Goal: Transaction & Acquisition: Book appointment/travel/reservation

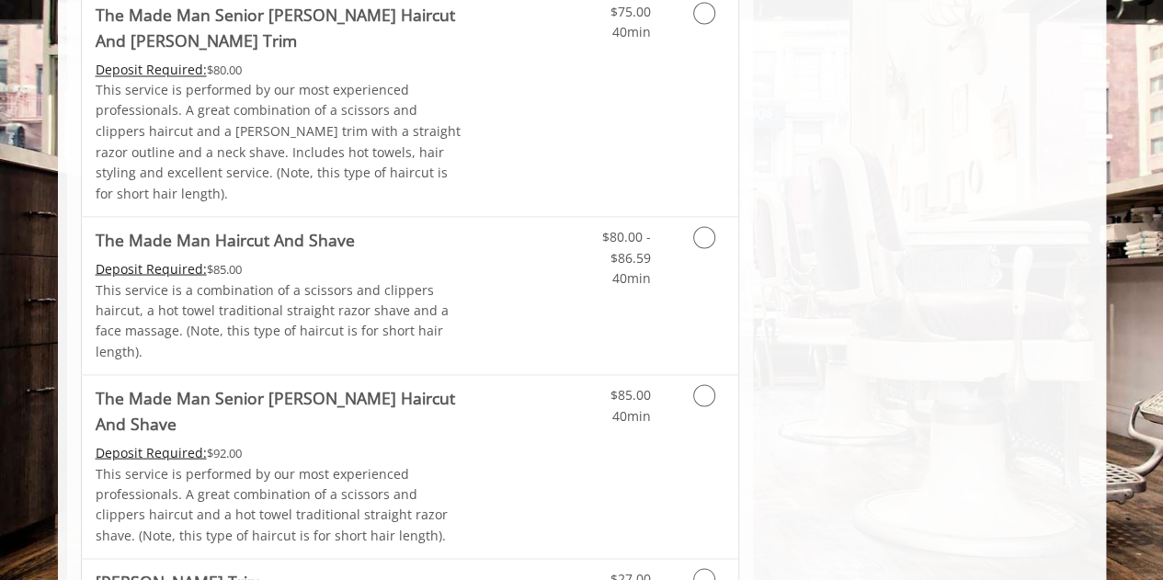
scroll to position [1747, 0]
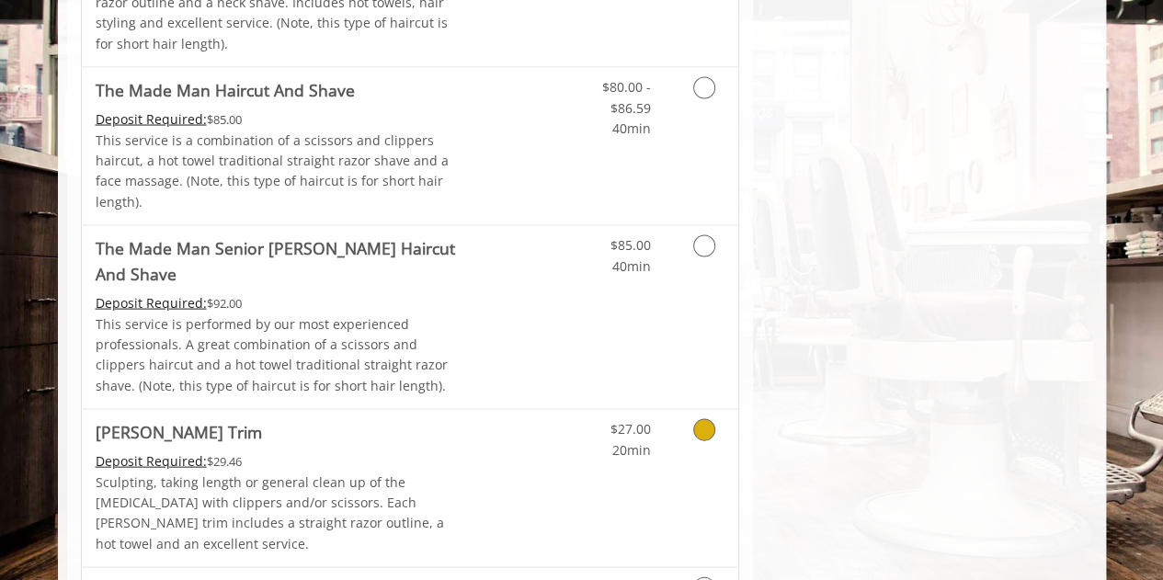
click at [715, 410] on div "$27.00 20min" at bounding box center [656, 488] width 165 height 157
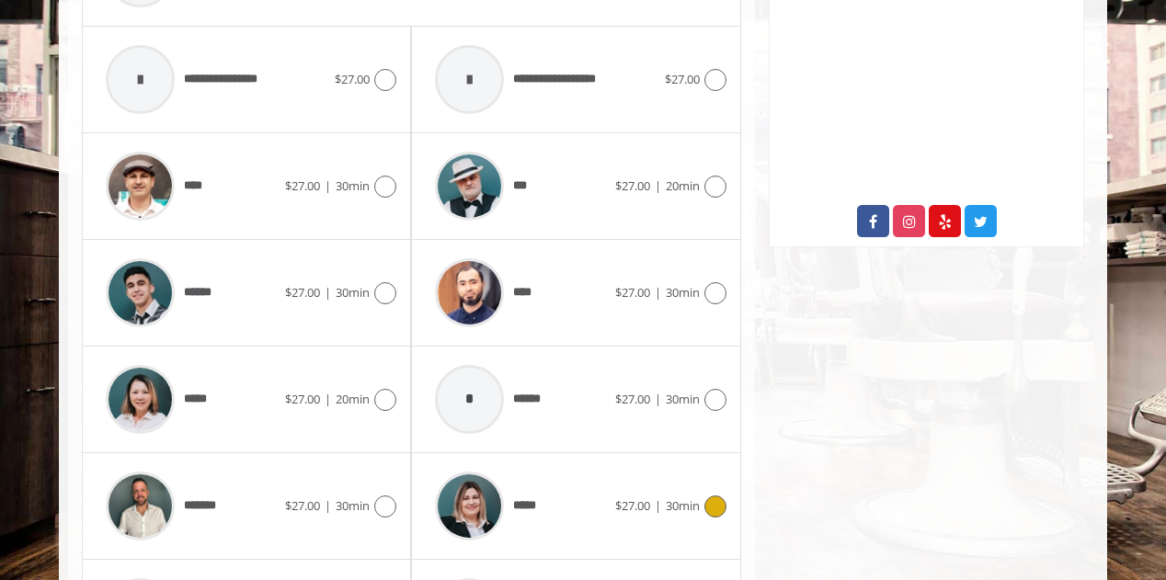
scroll to position [1016, 0]
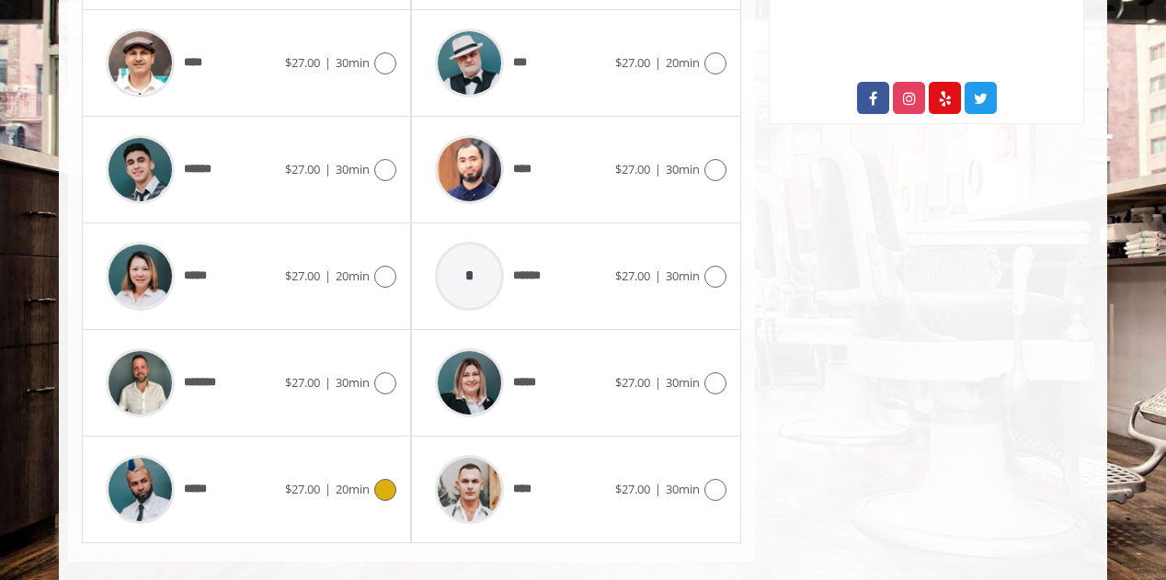
click at [329, 481] on span "|" at bounding box center [328, 489] width 6 height 17
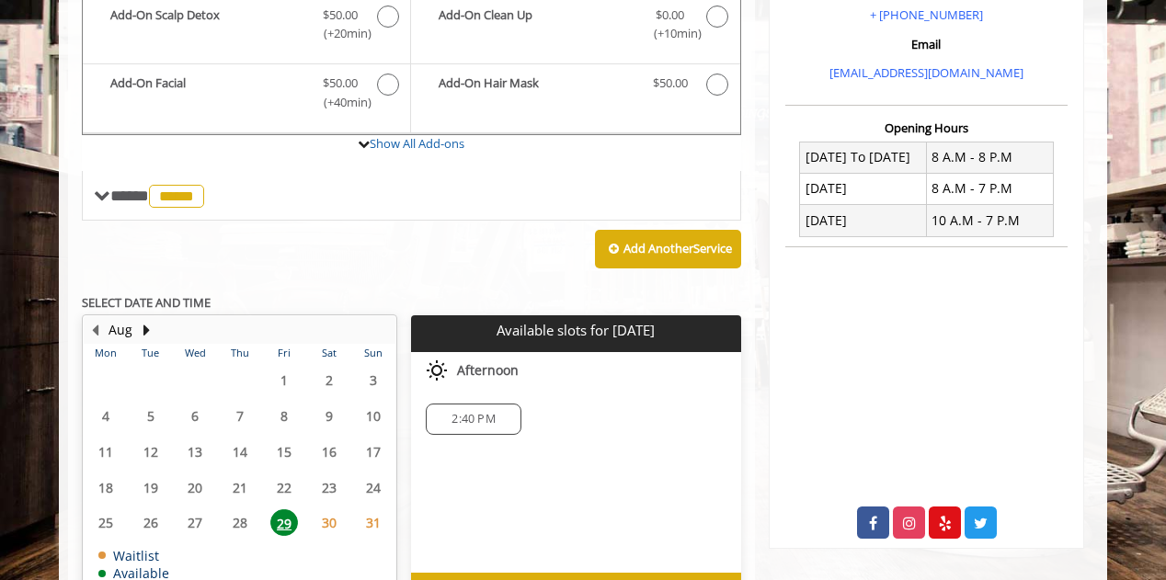
scroll to position [678, 0]
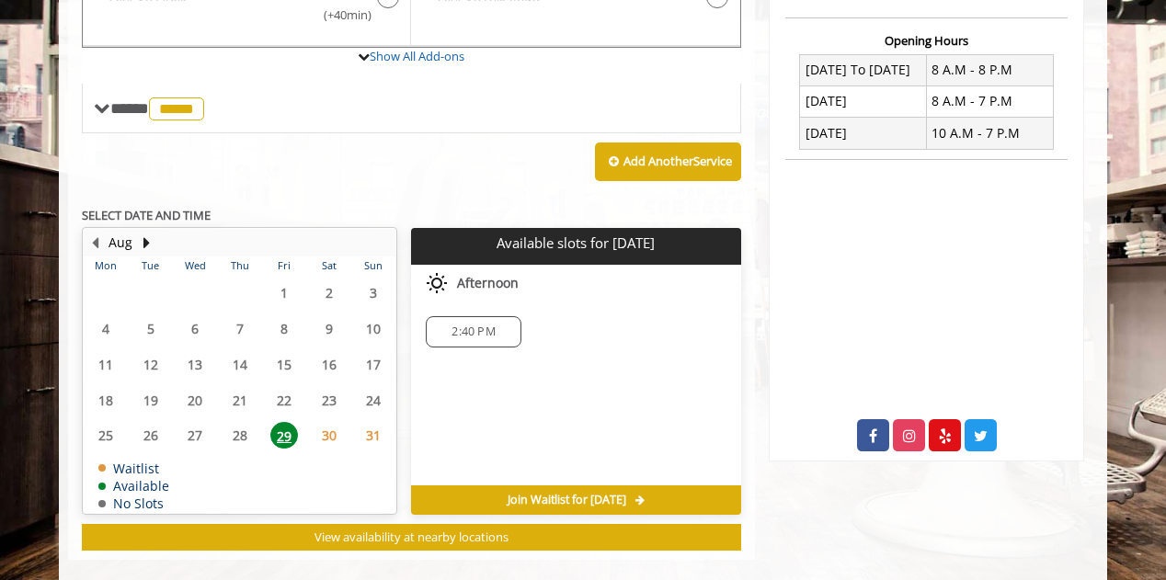
click at [456, 316] on div "2:40 PM" at bounding box center [473, 331] width 95 height 31
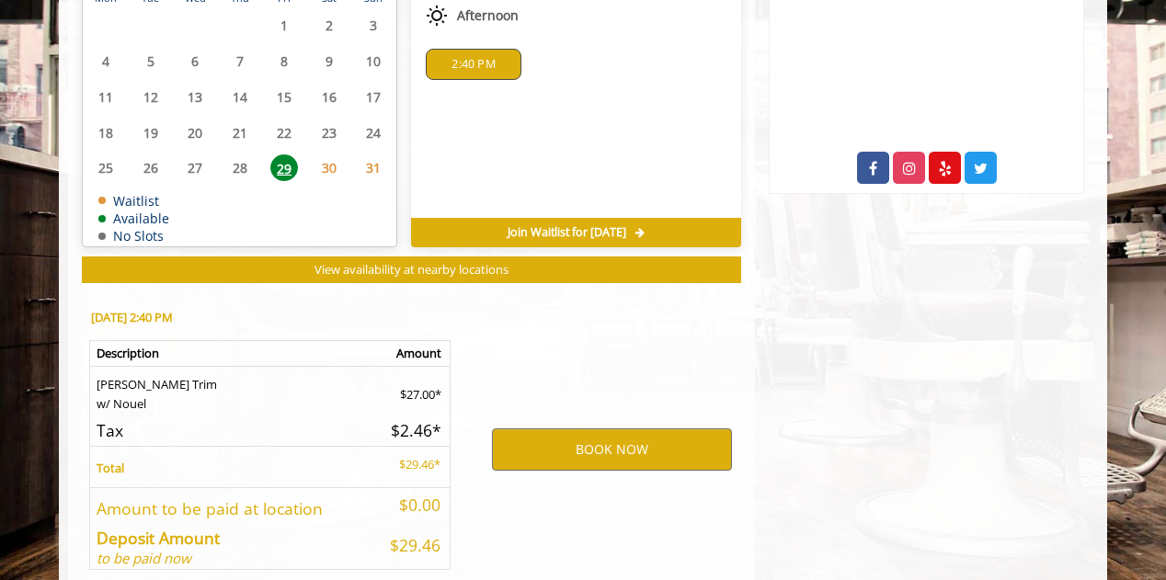
scroll to position [1009, 0]
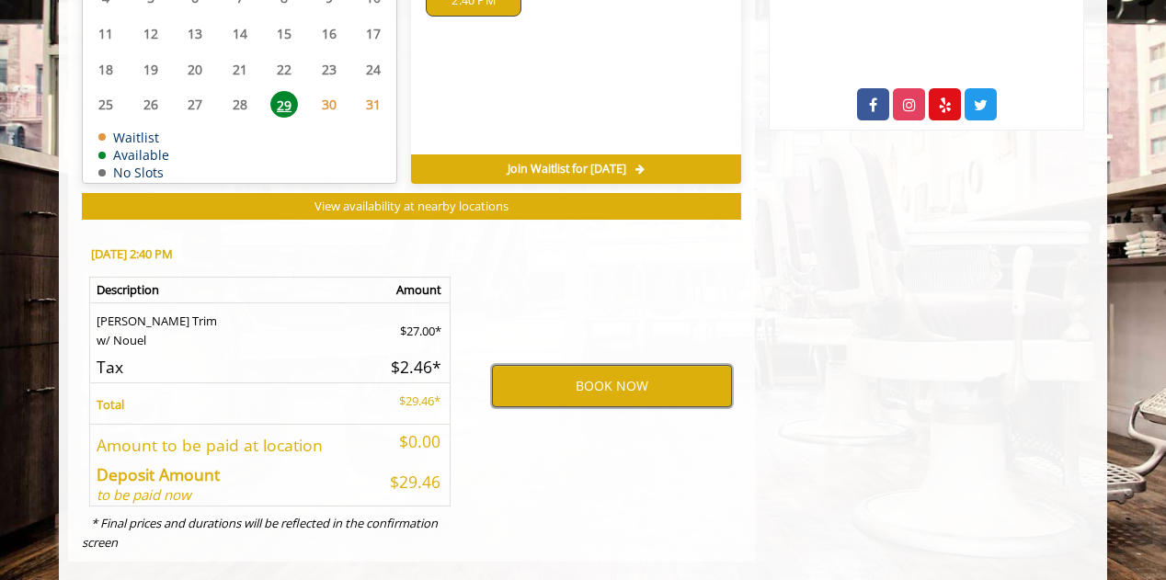
click at [546, 376] on button "BOOK NOW" at bounding box center [612, 386] width 240 height 42
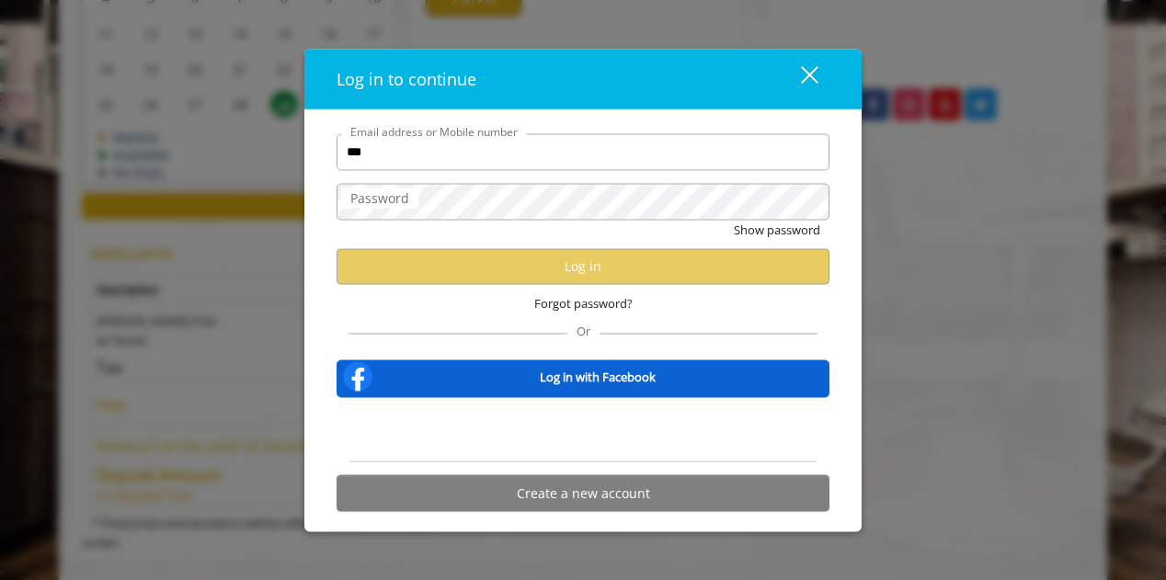
type input "**********"
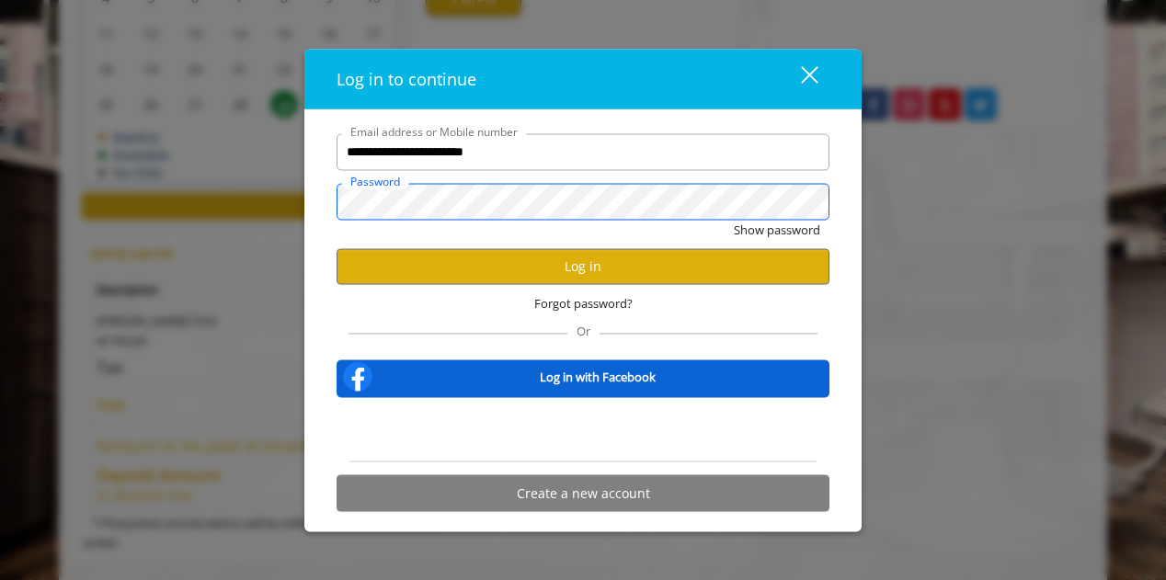
click at [734, 220] on button "Show password" at bounding box center [777, 229] width 86 height 19
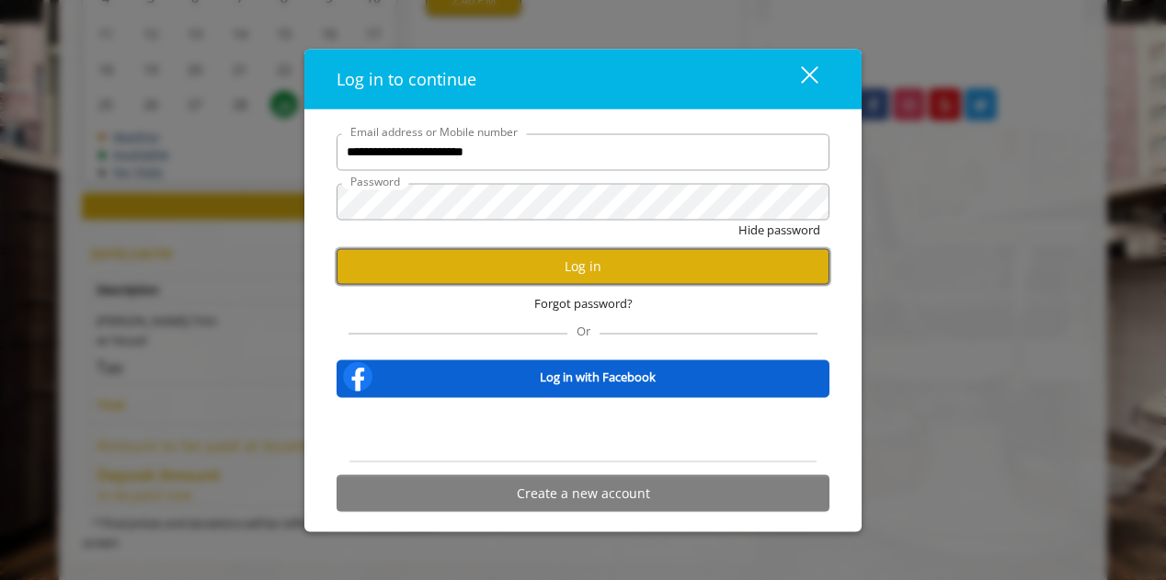
click at [530, 264] on button "Log in" at bounding box center [582, 266] width 493 height 36
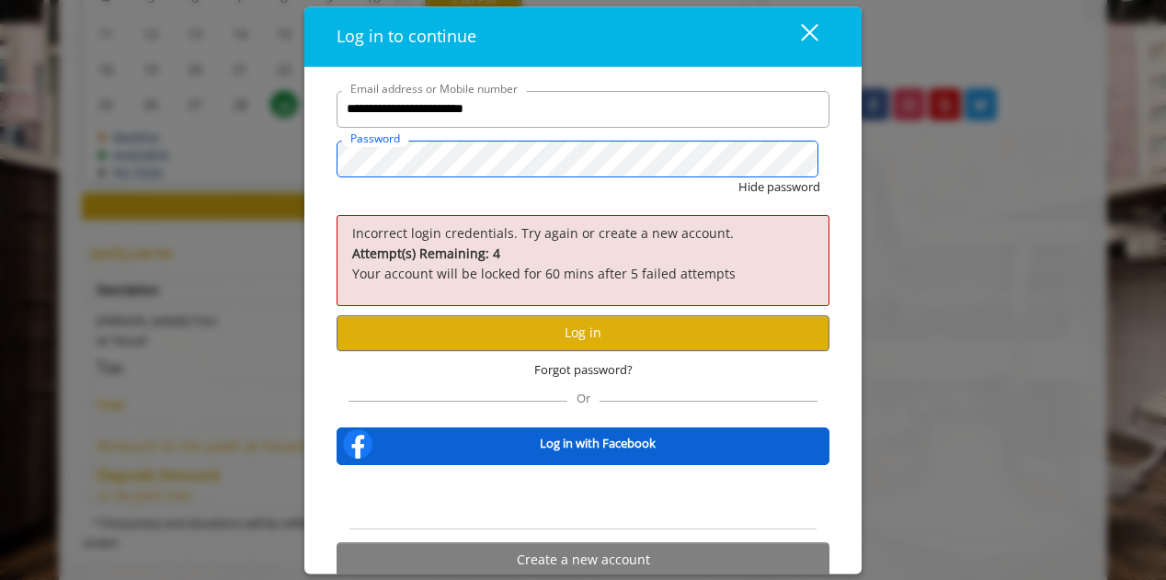
click at [738, 177] on button "Hide password" at bounding box center [779, 186] width 82 height 19
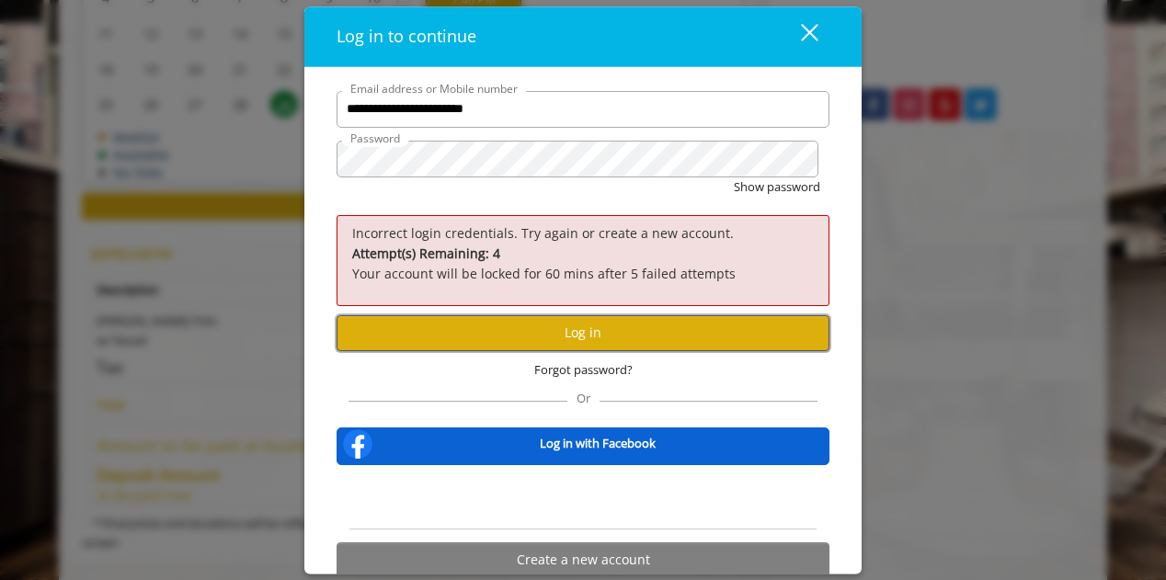
click at [472, 341] on button "Log in" at bounding box center [582, 333] width 493 height 36
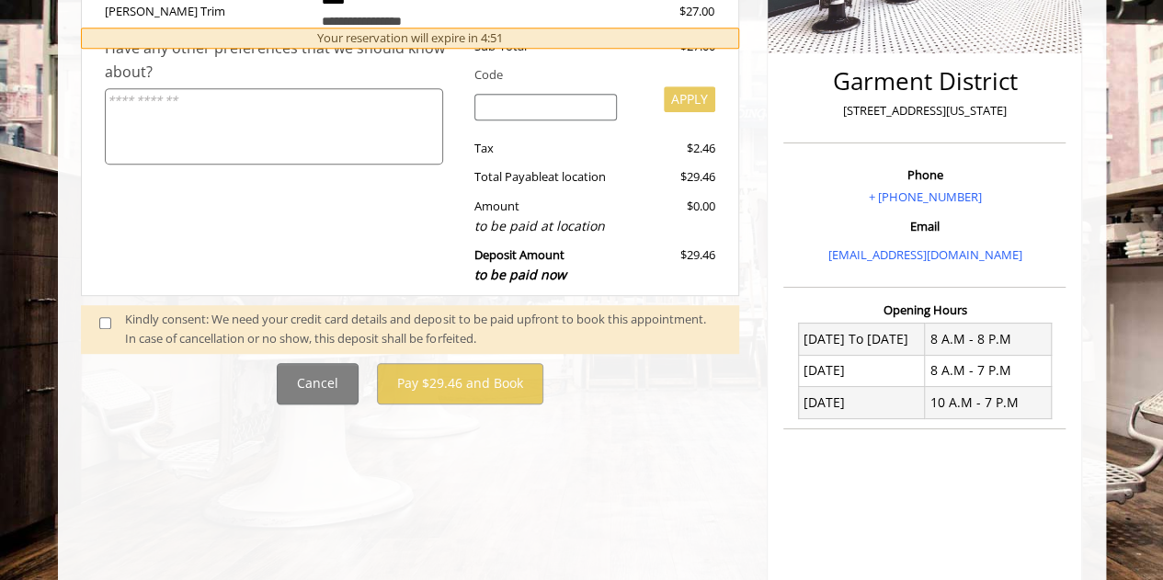
scroll to position [410, 0]
click at [189, 330] on div "Kindly consent: We need your credit card details and deposit to be paid upfront…" at bounding box center [423, 328] width 596 height 39
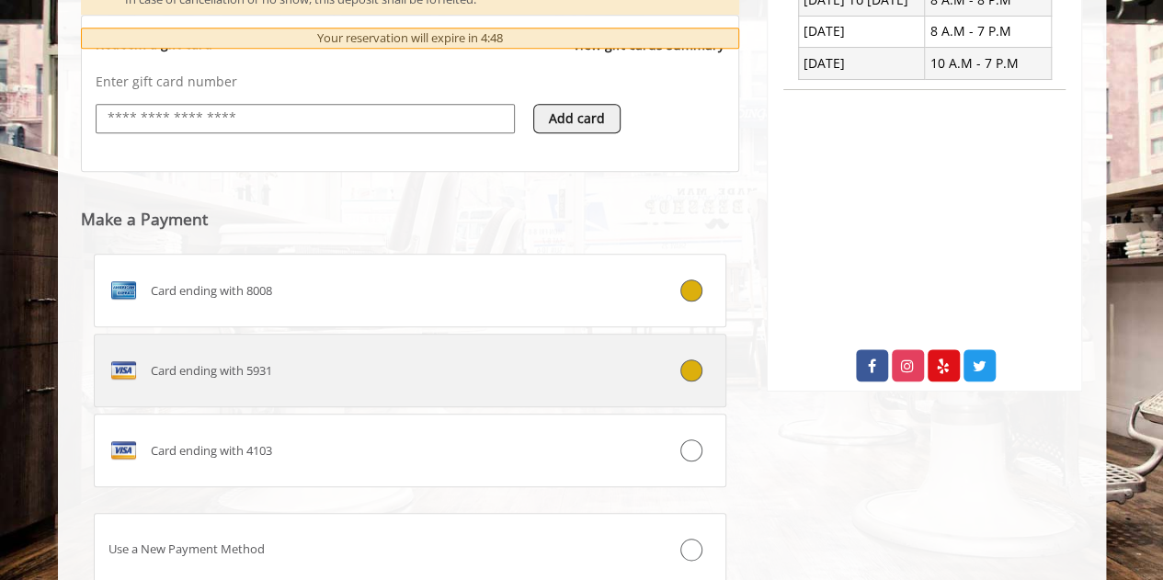
click at [404, 356] on div "Card ending with 5931" at bounding box center [358, 370] width 526 height 29
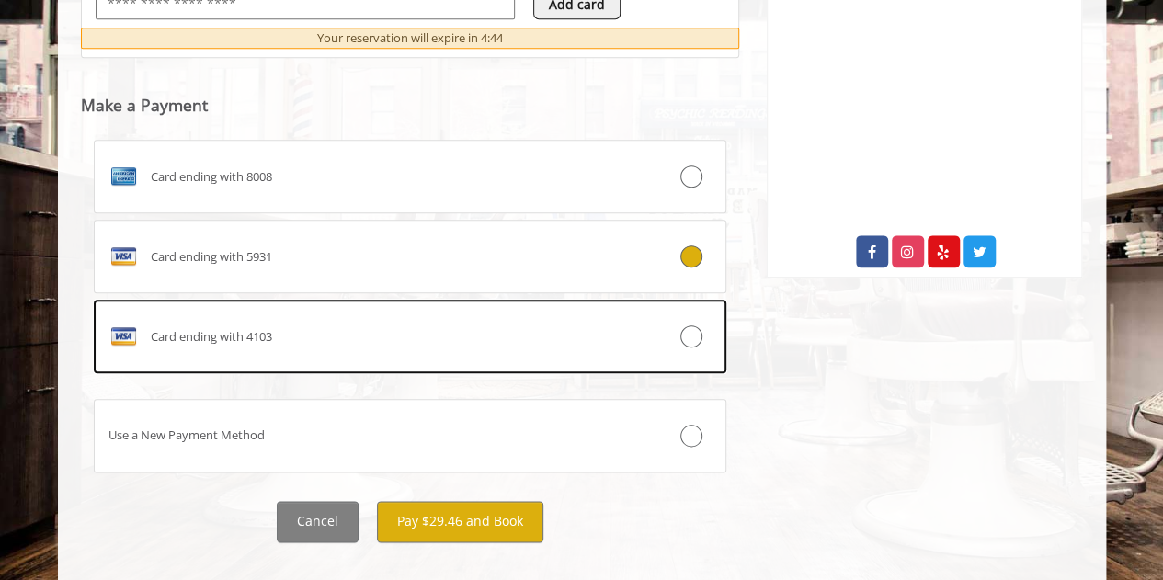
scroll to position [885, 0]
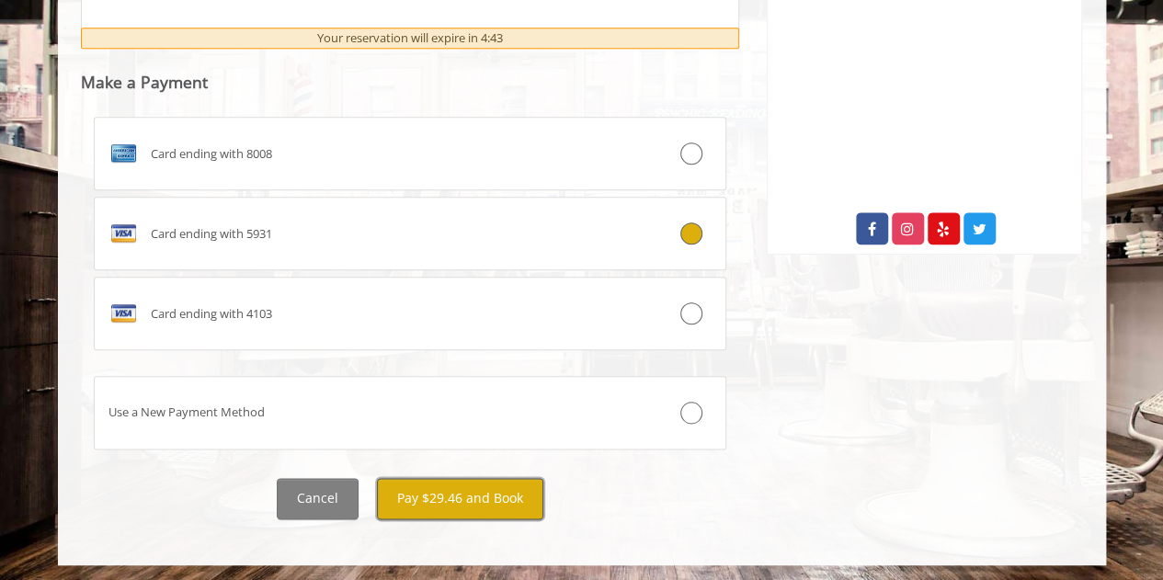
click at [451, 499] on button "Pay $29.46 and Book" at bounding box center [460, 498] width 166 height 41
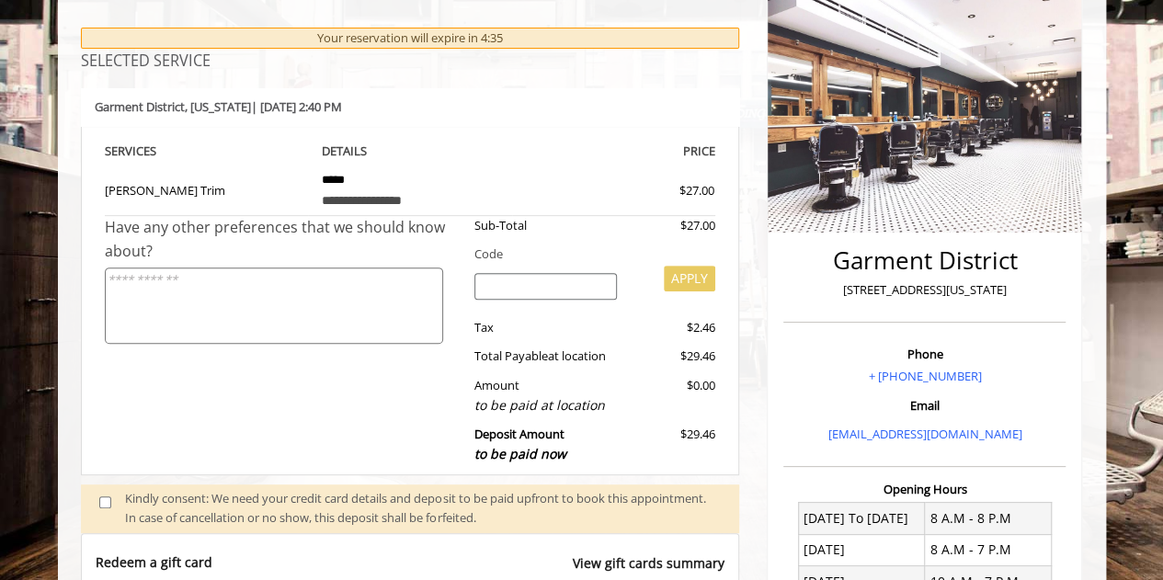
scroll to position [0, 0]
